Goal: Task Accomplishment & Management: Use online tool/utility

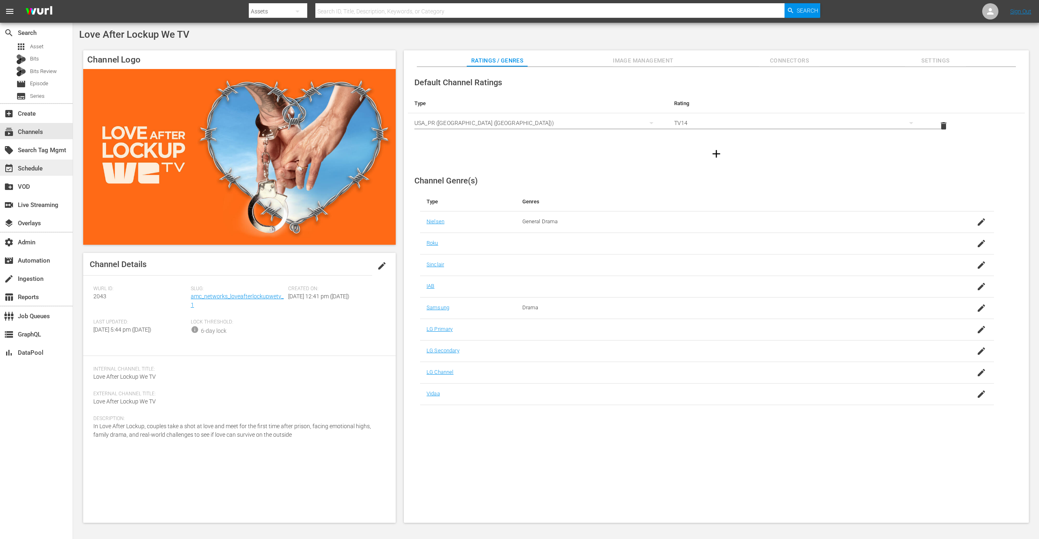
click at [29, 169] on div "event_available Schedule" at bounding box center [22, 167] width 45 height 7
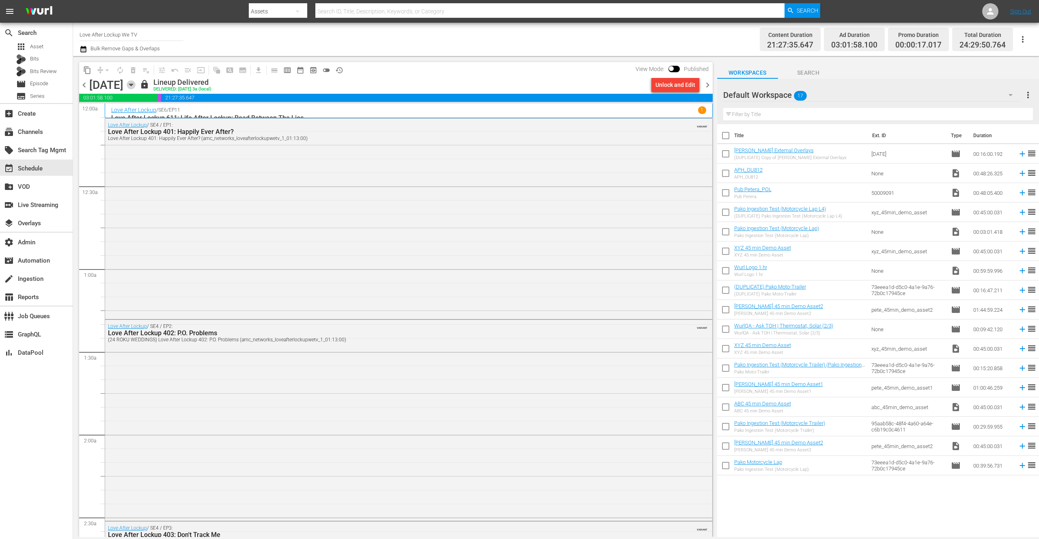
click at [133, 84] on icon "button" at bounding box center [131, 85] width 4 height 2
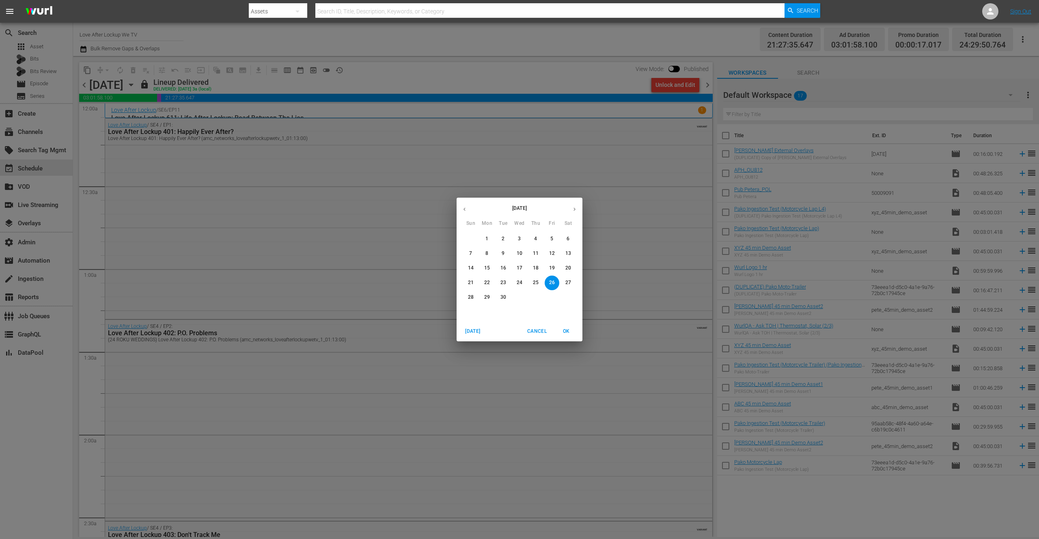
click at [522, 280] on p "24" at bounding box center [520, 282] width 6 height 7
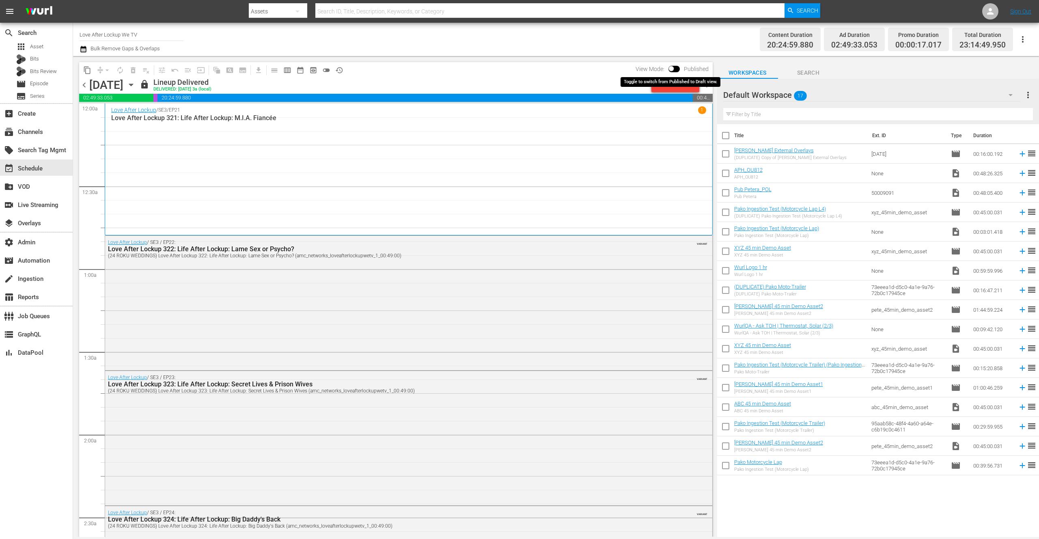
click at [676, 69] on input "checkbox" at bounding box center [671, 70] width 17 height 6
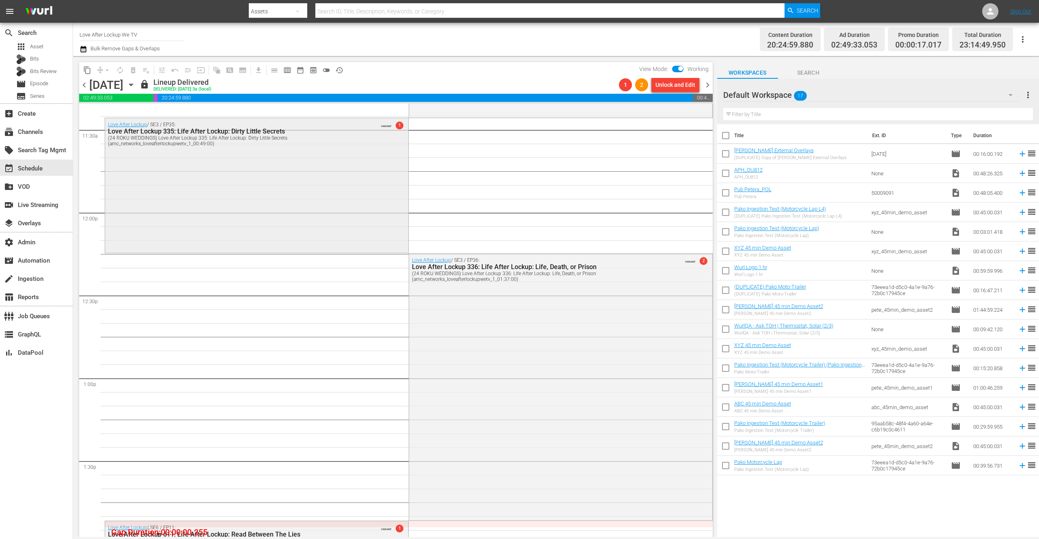
scroll to position [1872, 0]
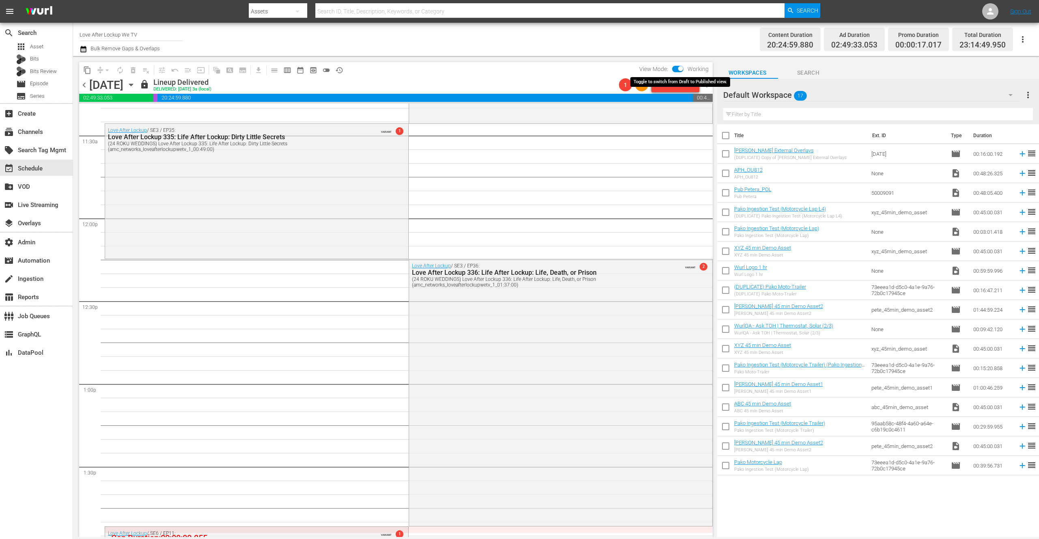
click at [677, 69] on input "checkbox" at bounding box center [680, 70] width 17 height 6
checkbox input "false"
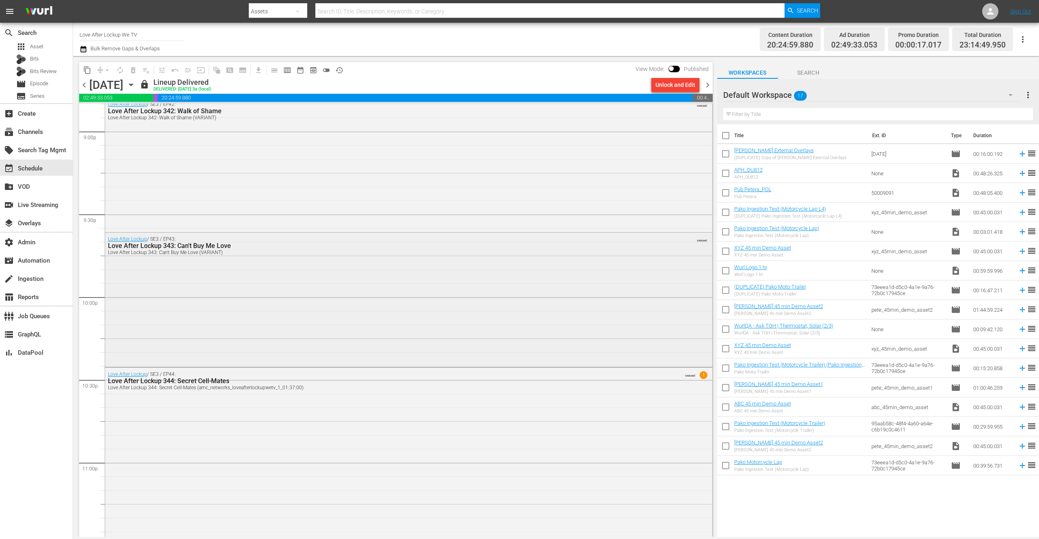
scroll to position [3547, 0]
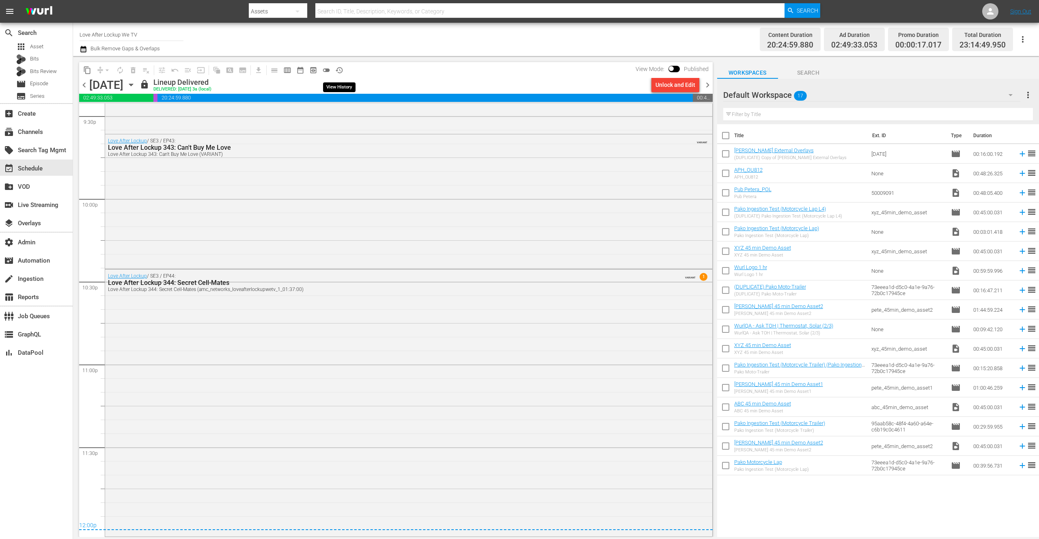
click at [338, 69] on span "history_outlined" at bounding box center [339, 70] width 8 height 8
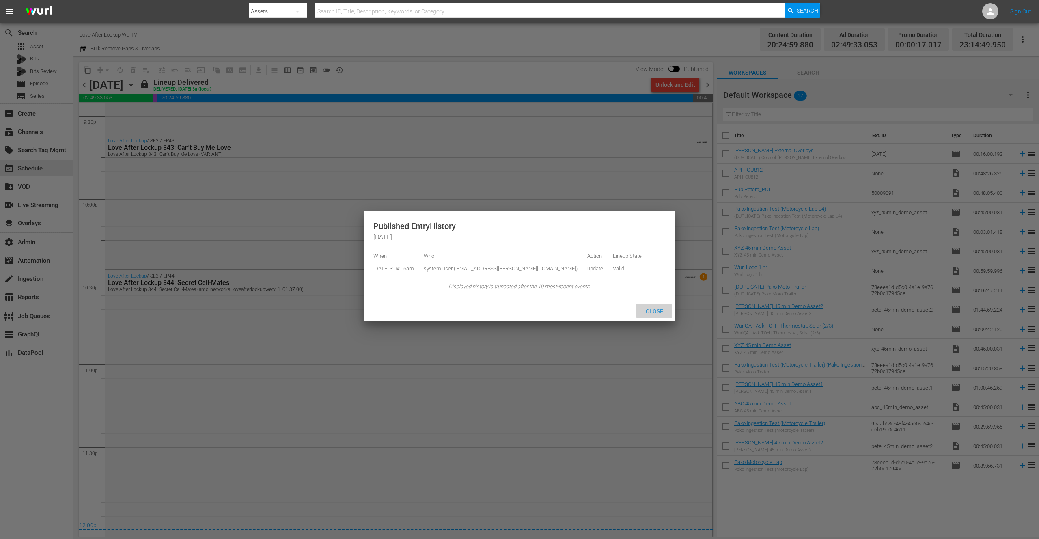
click at [654, 315] on span "Close" at bounding box center [654, 311] width 30 height 6
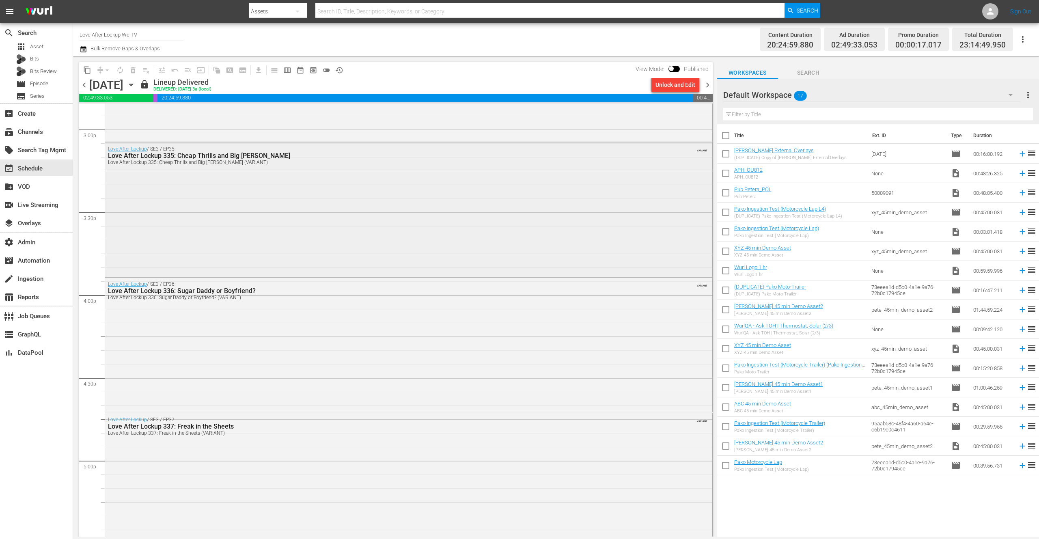
scroll to position [2458, 0]
click at [203, 13] on nav "menu Search By Assets Search ID, Title, Description, Keywords, or Category Sear…" at bounding box center [519, 11] width 1039 height 23
click at [706, 84] on span "chevron_right" at bounding box center [707, 85] width 10 height 10
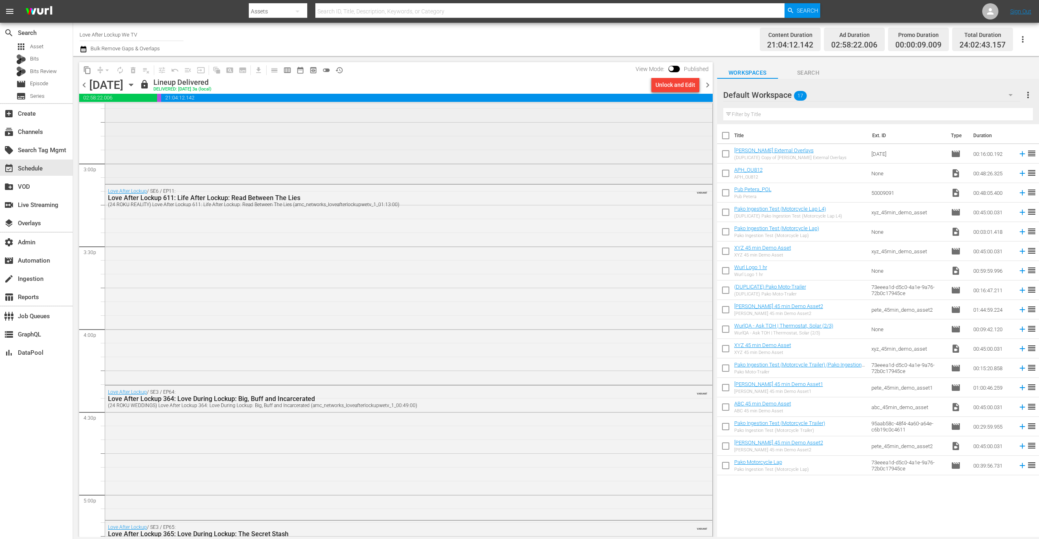
scroll to position [2424, 0]
click at [340, 68] on span "history_outlined" at bounding box center [339, 70] width 8 height 8
click at [379, 49] on div "Channel Title Love After Lockup We TV Bulk Remove Gaps & Overlaps" at bounding box center [340, 39] width 520 height 29
